Goal: Transaction & Acquisition: Obtain resource

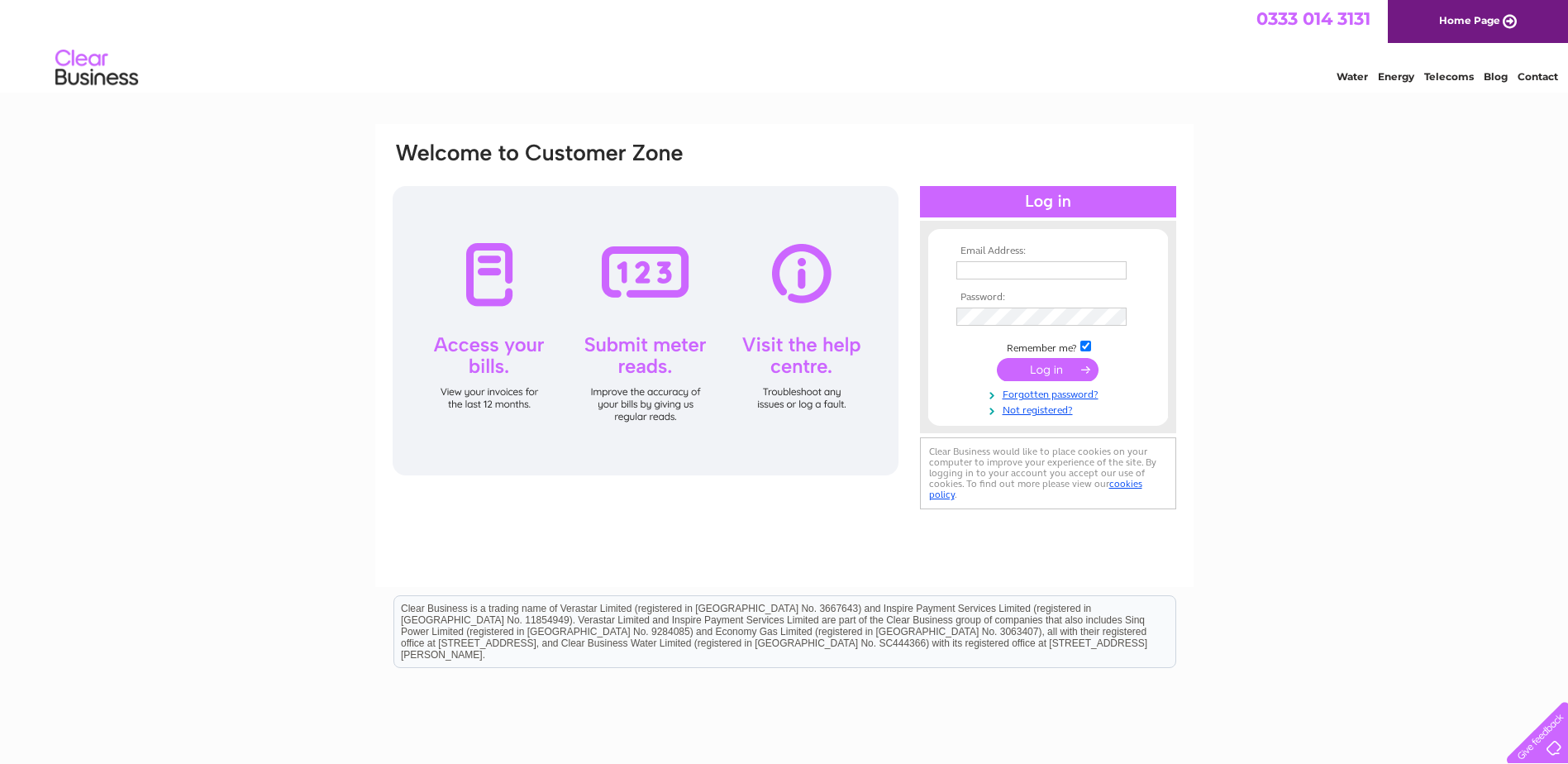
type input "s.k@aberdeenls.co.uk"
click at [1050, 369] on input "submit" at bounding box center [1047, 370] width 101 height 24
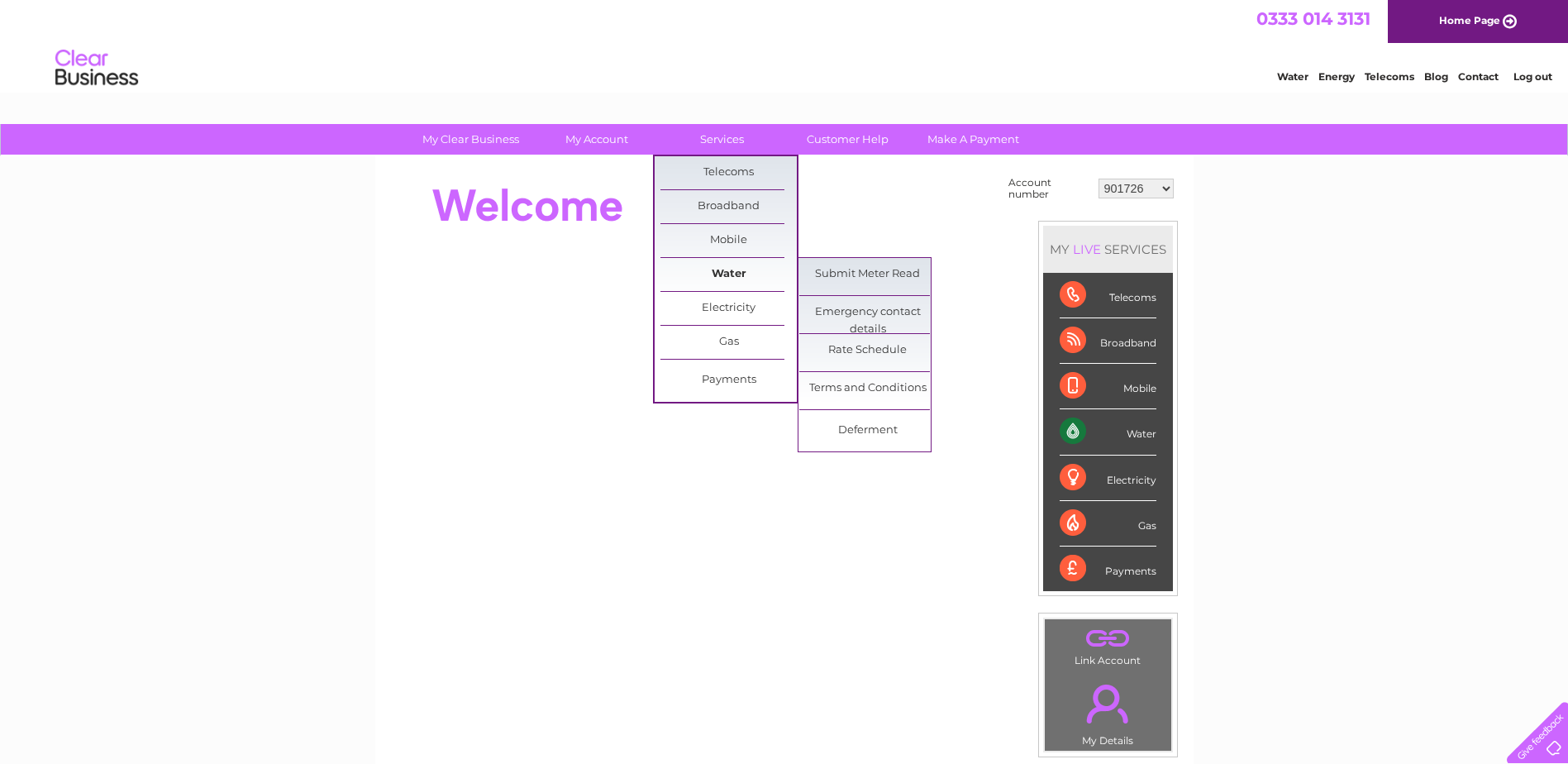
click at [734, 269] on link "Water" at bounding box center [728, 274] width 137 height 33
click at [728, 263] on link "Water" at bounding box center [728, 274] width 137 height 33
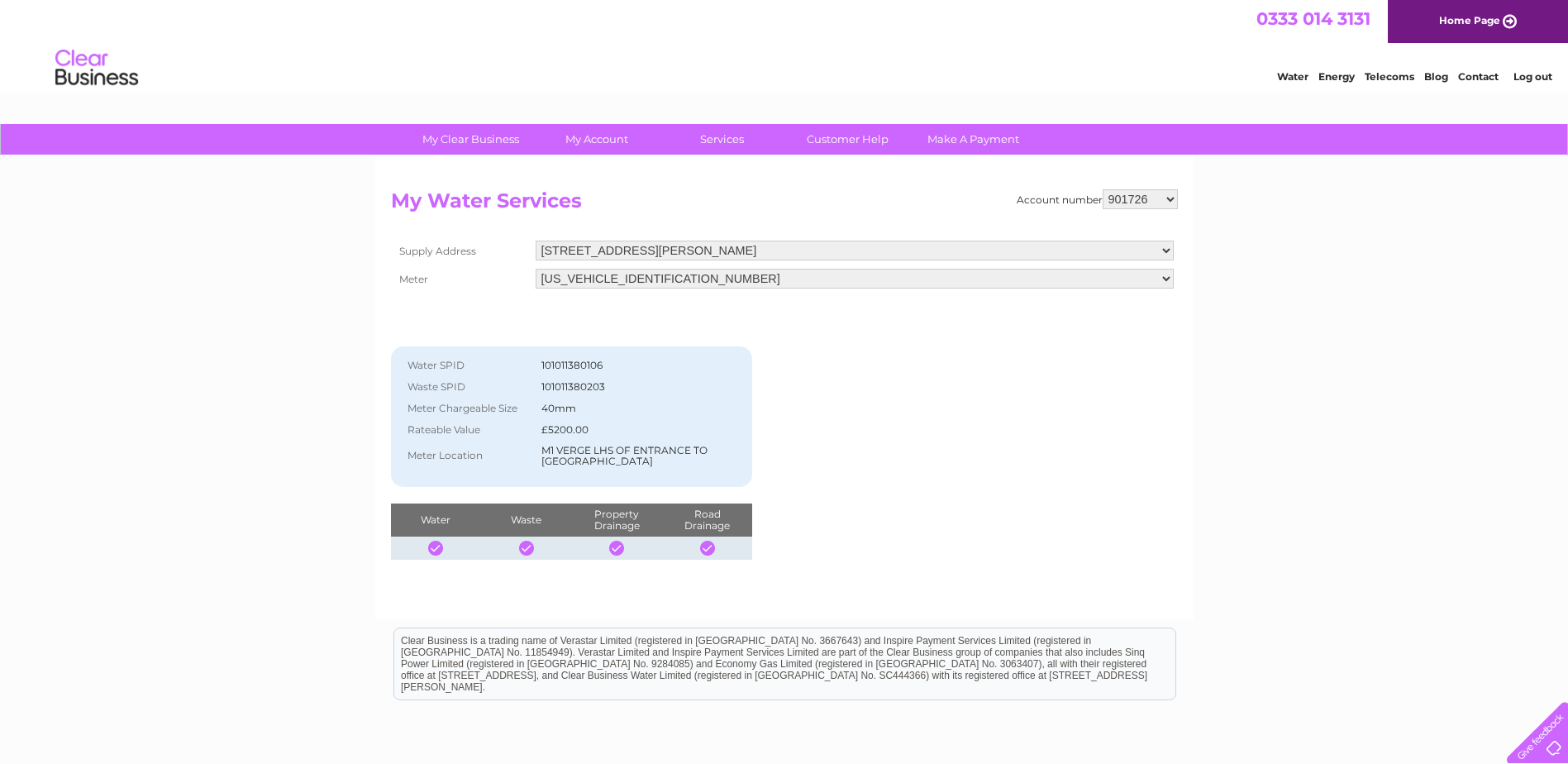
click at [1171, 201] on select "901726 901731 901733 901734 901736 901740 901743 901747 901749 901750 901751 90…" at bounding box center [1140, 200] width 76 height 20
select select "901751"
click at [1103, 190] on select "901726 901731 901733 901734 901736 901740 901743 901747 901749 901750 901751 90…" at bounding box center [1140, 200] width 76 height 20
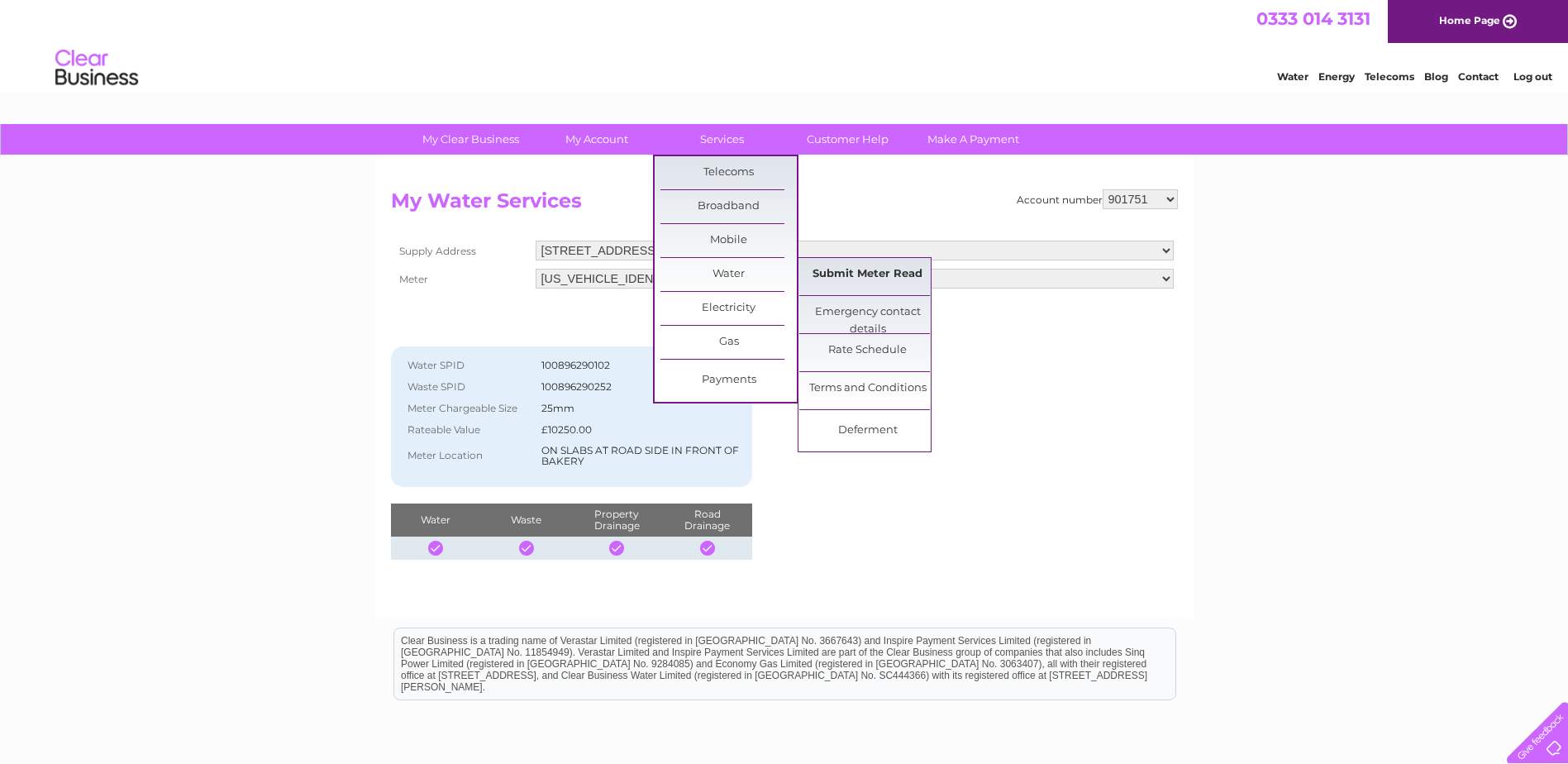
click at [858, 271] on link "Submit Meter Read" at bounding box center [867, 274] width 137 height 33
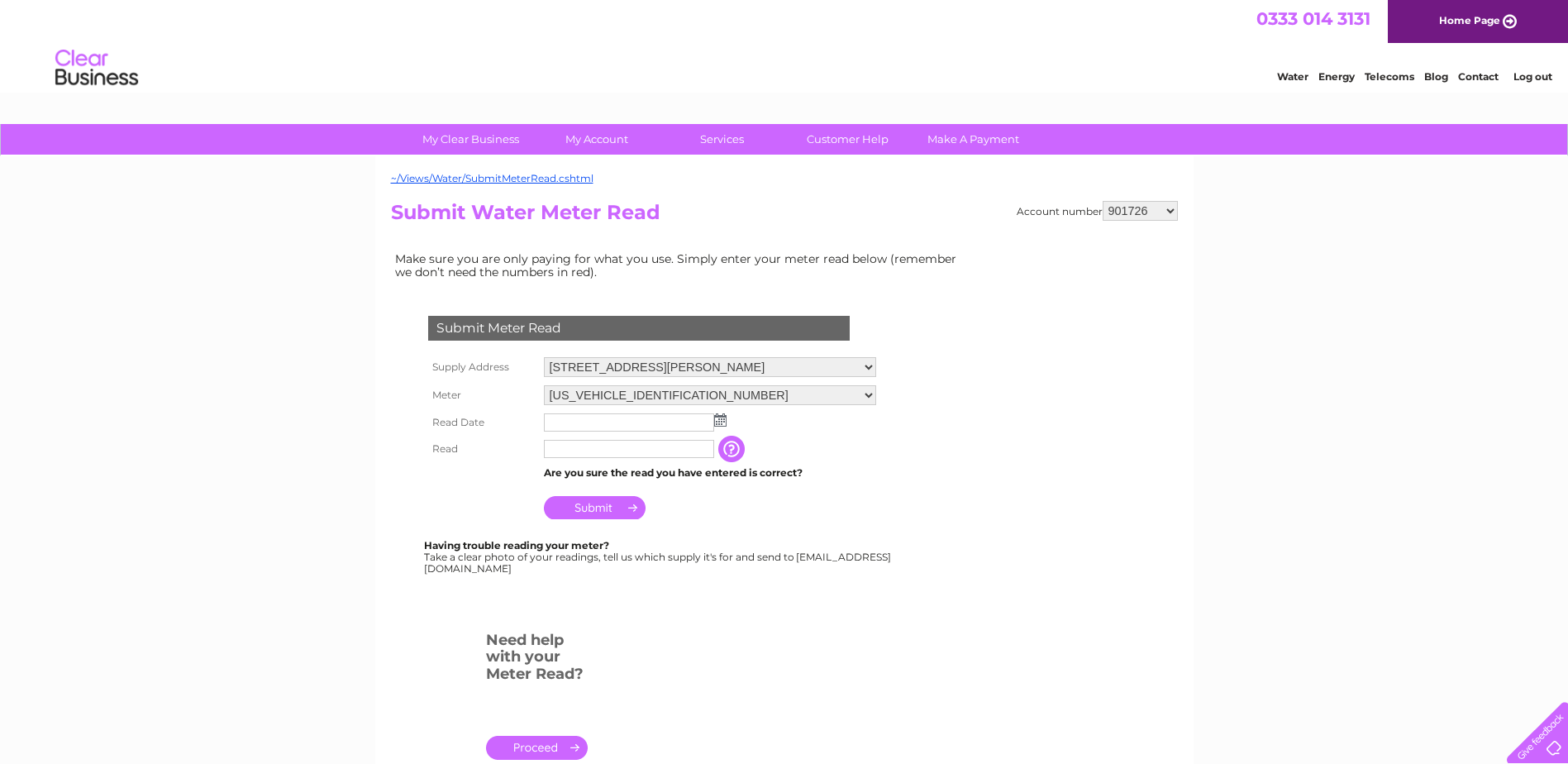
click at [1168, 209] on select "901726 901731 901733 901734 901736 901740 901743 901747 901749 901750 901751 90…" at bounding box center [1140, 210] width 76 height 20
select select "901751"
click at [1103, 201] on select "901726 901731 901733 901734 901736 901740 901743 901747 901749 901750 901751 90…" at bounding box center [1140, 210] width 76 height 20
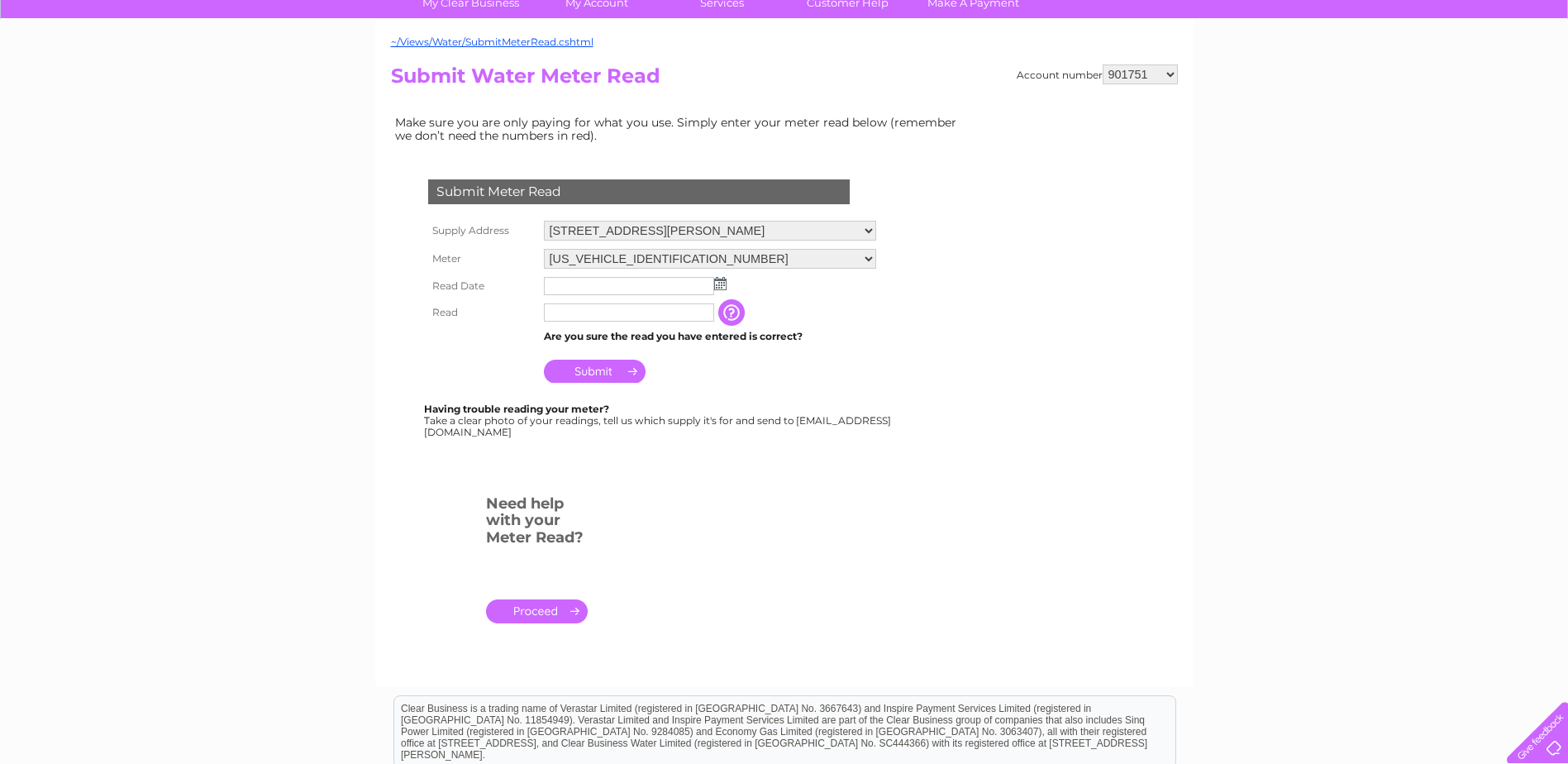
scroll to position [165, 0]
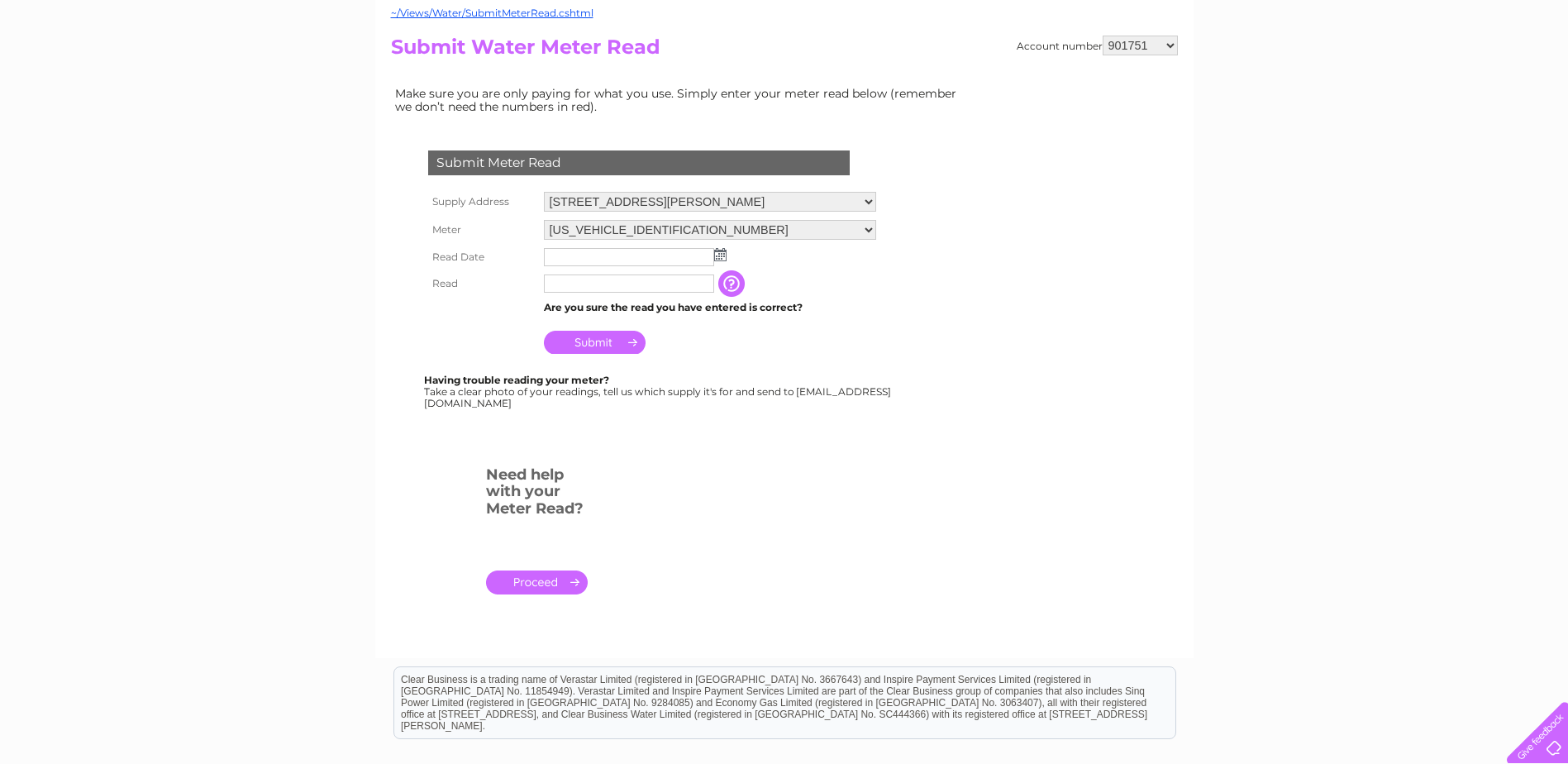
click at [935, 285] on form "Submit Meter Read Supply Address 13 Byron Square, Aberdeen, AB16 7LL Meter 06EL…" at bounding box center [680, 379] width 579 height 524
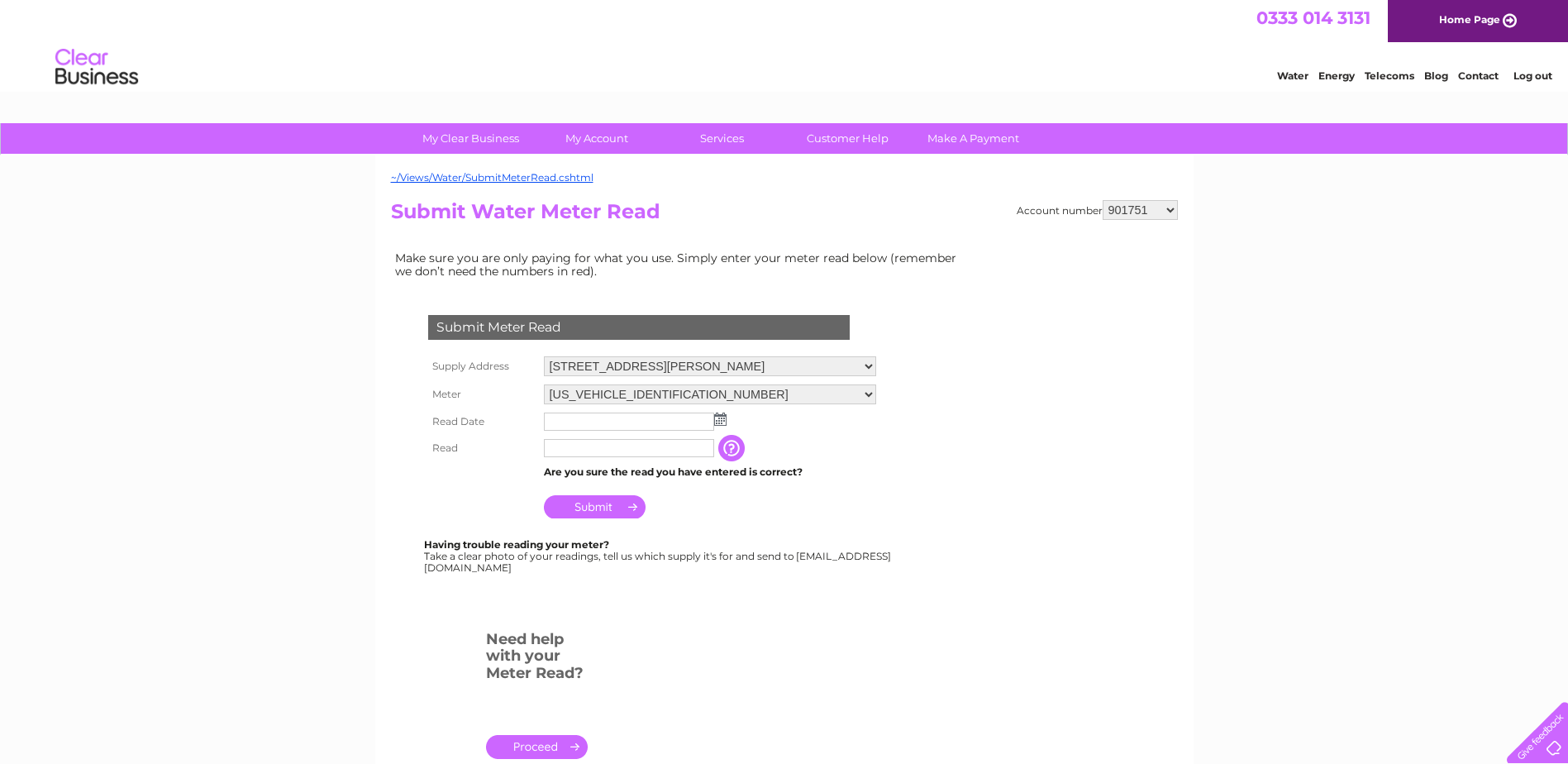
scroll to position [0, 0]
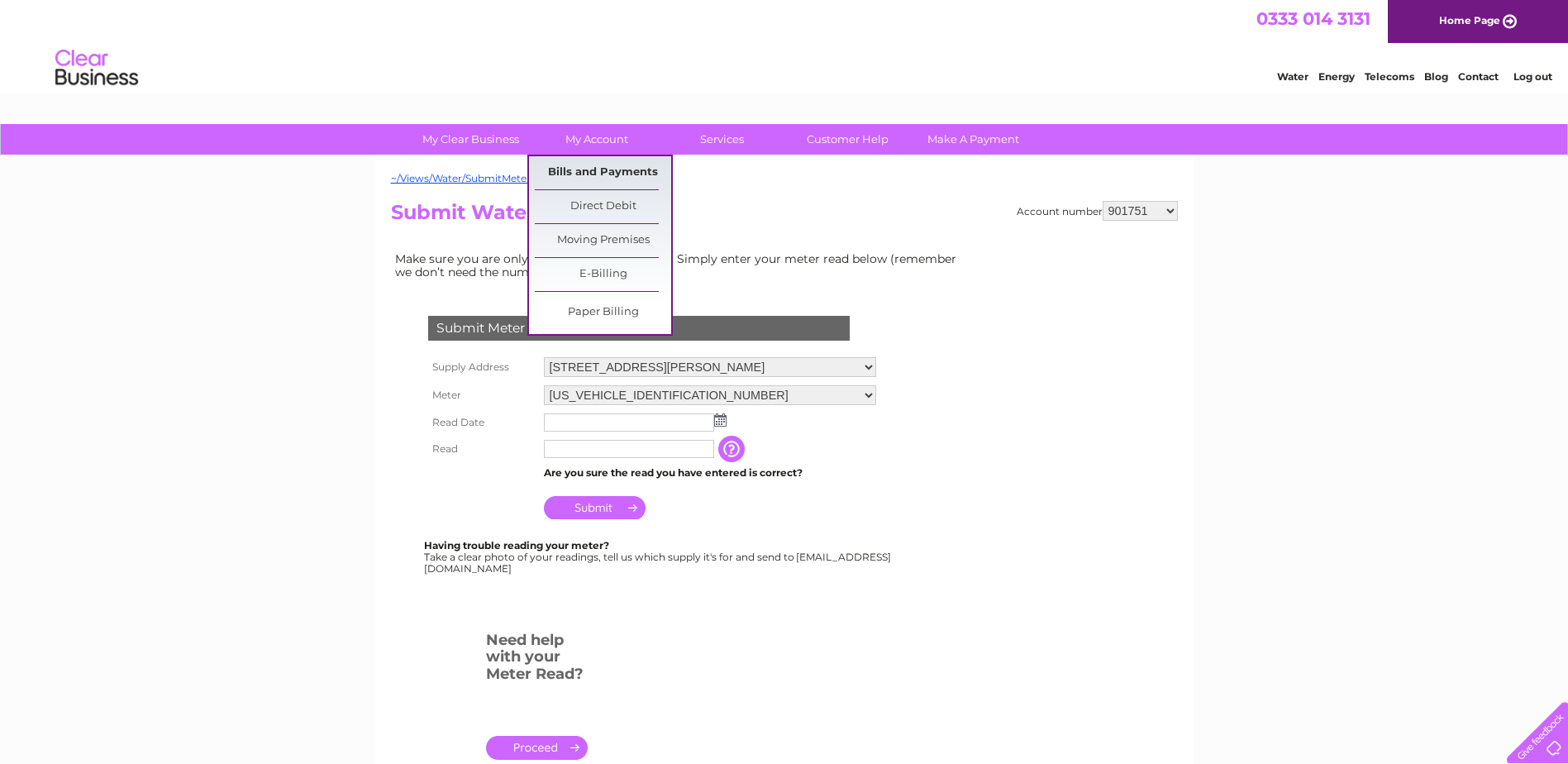
click at [599, 162] on link "Bills and Payments" at bounding box center [603, 173] width 137 height 33
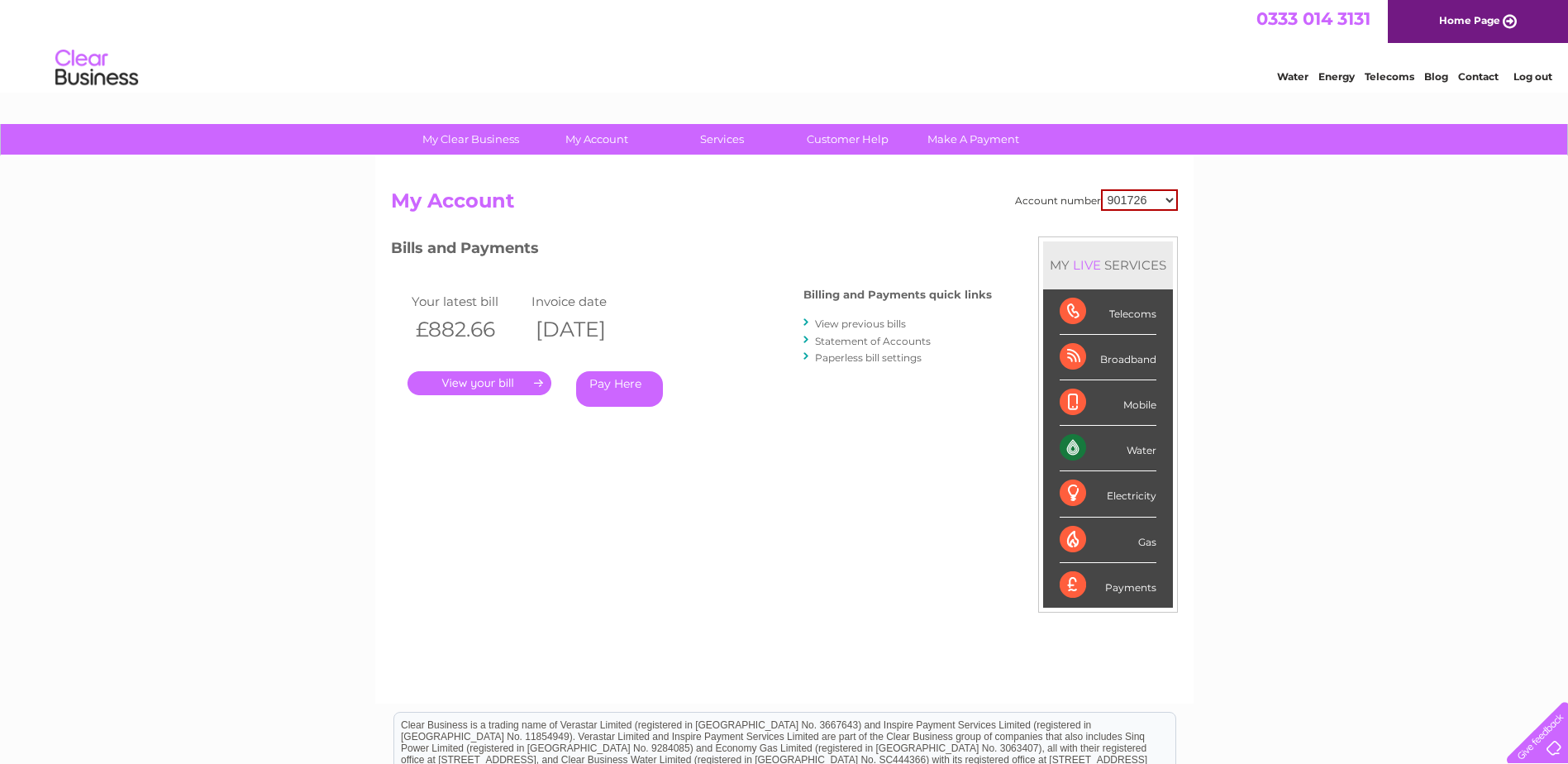
click at [1170, 199] on select "901726 901731 901733 901734 901736 901740 901743 901747 901749 901750 901751 90…" at bounding box center [1139, 201] width 77 height 22
select select "901751"
click at [1101, 190] on select "901726 901731 901733 901734 901736 901740 901743 901747 901749 901750 901751 90…" at bounding box center [1139, 201] width 77 height 22
click at [462, 383] on link "." at bounding box center [480, 383] width 144 height 24
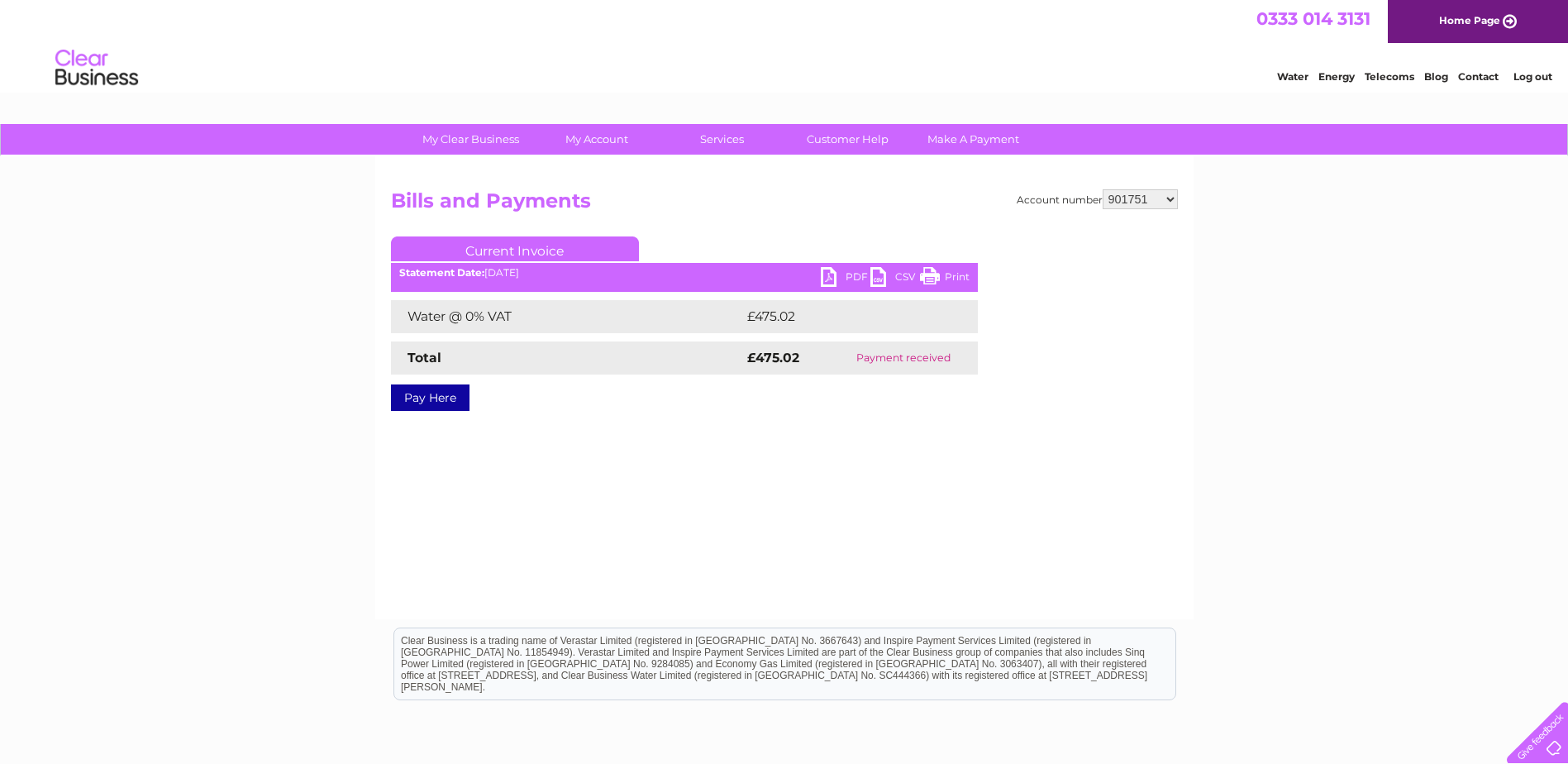
click at [829, 276] on link "PDF" at bounding box center [845, 279] width 49 height 24
